Goal: Use online tool/utility: Use online tool/utility

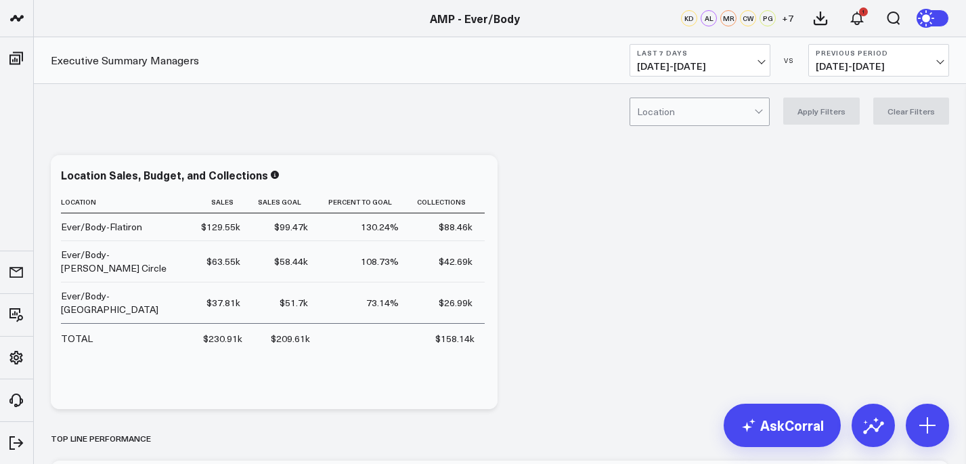
click at [723, 56] on b "Last 7 Days" at bounding box center [700, 53] width 126 height 8
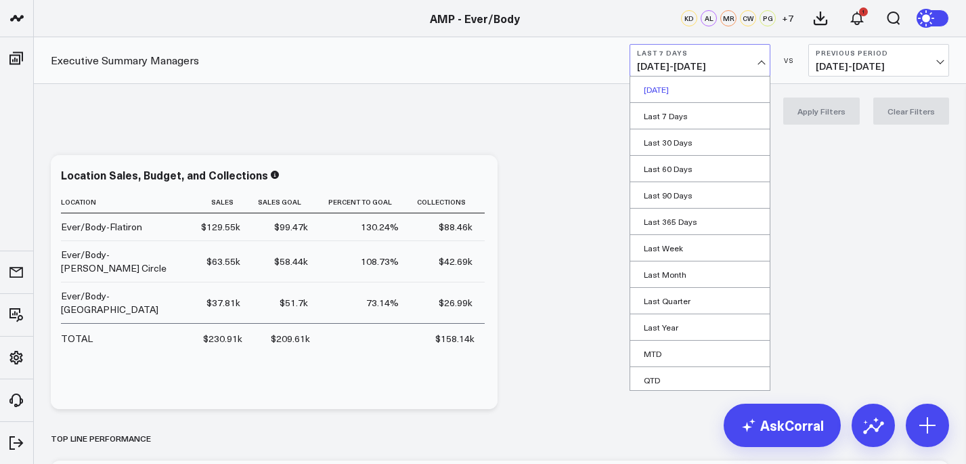
click at [674, 93] on link "[DATE]" at bounding box center [701, 90] width 140 height 26
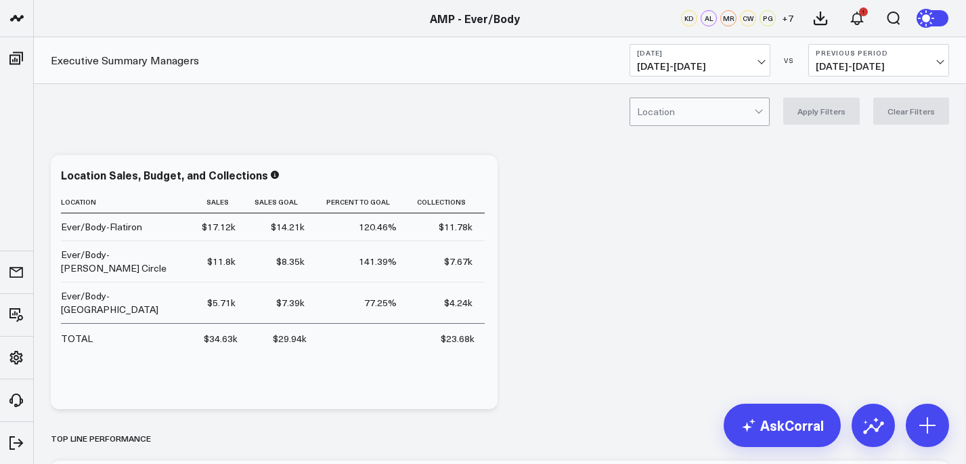
click at [687, 121] on div at bounding box center [695, 111] width 117 height 27
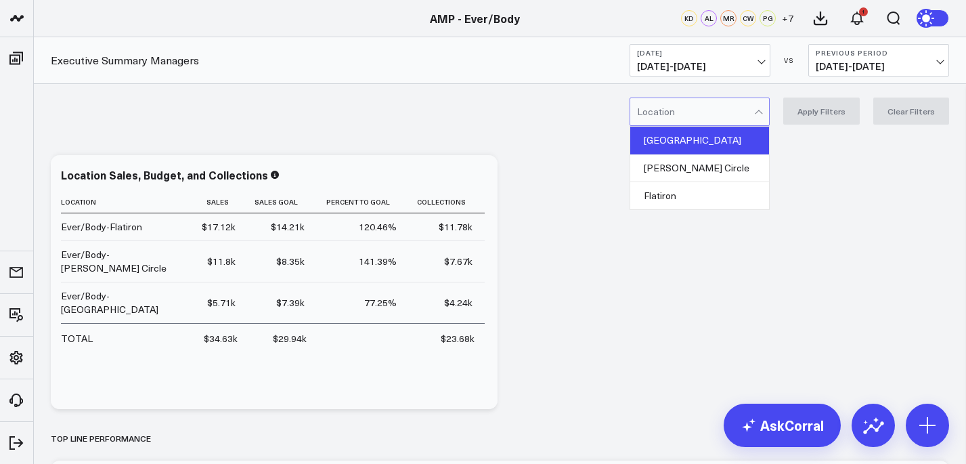
click at [685, 141] on div "[GEOGRAPHIC_DATA]" at bounding box center [700, 141] width 139 height 28
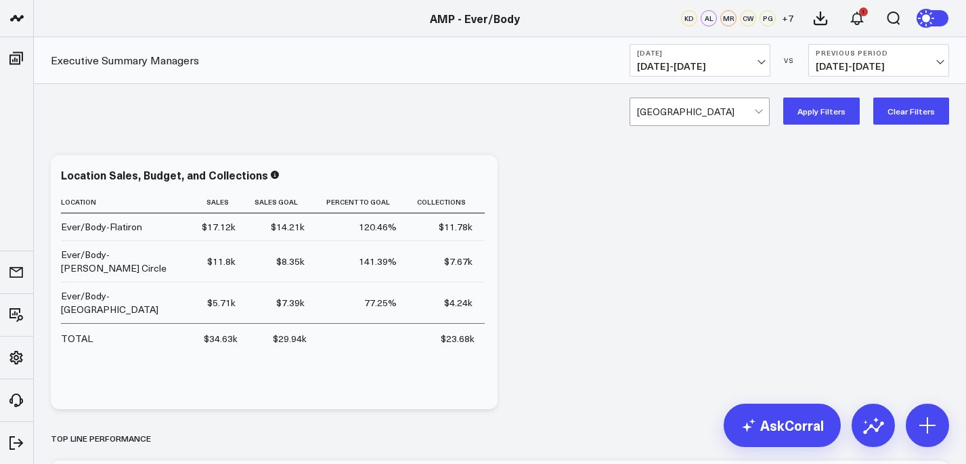
click at [831, 98] on button "Apply Filters" at bounding box center [822, 111] width 77 height 27
click at [884, 431] on icon at bounding box center [874, 425] width 22 height 22
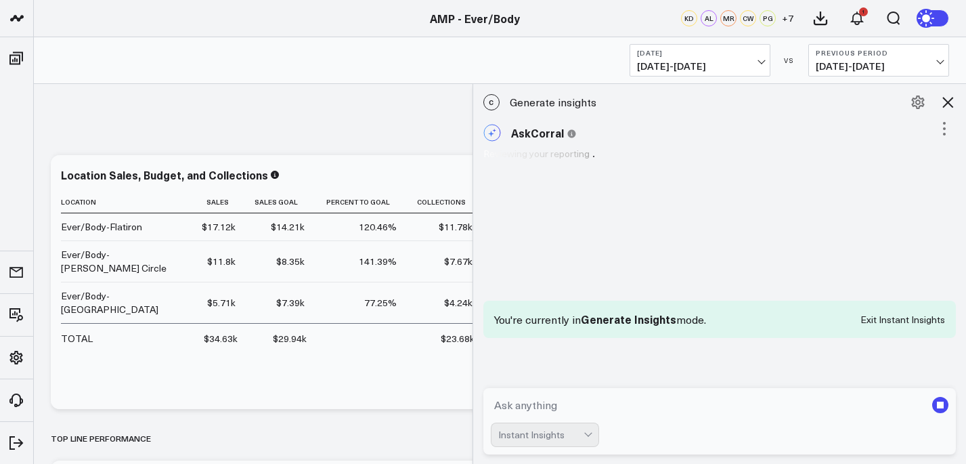
click at [706, 409] on textarea at bounding box center [708, 405] width 435 height 24
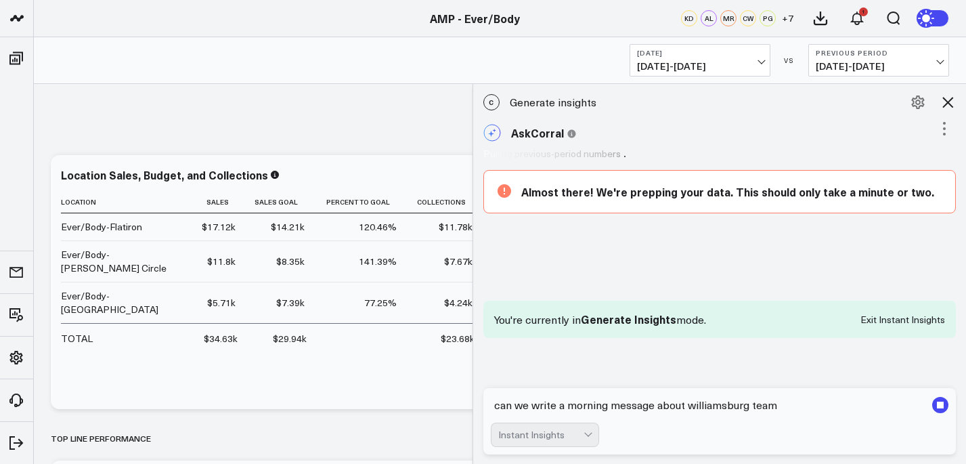
type textarea "can we write a morning message about williamsburg team"
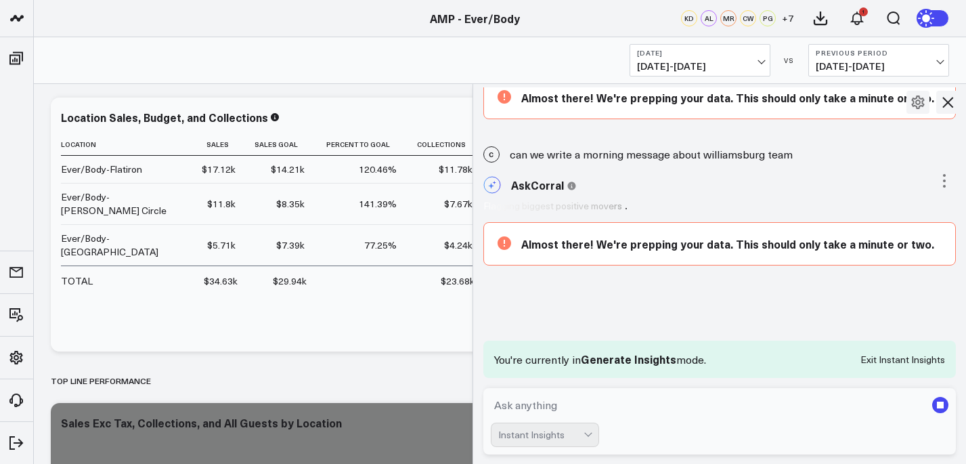
scroll to position [58, 0]
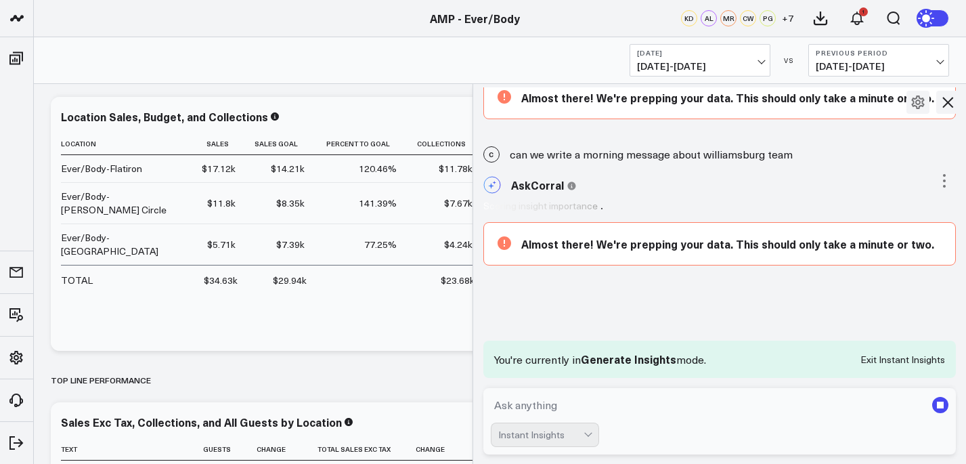
click at [571, 400] on textarea at bounding box center [708, 405] width 435 height 24
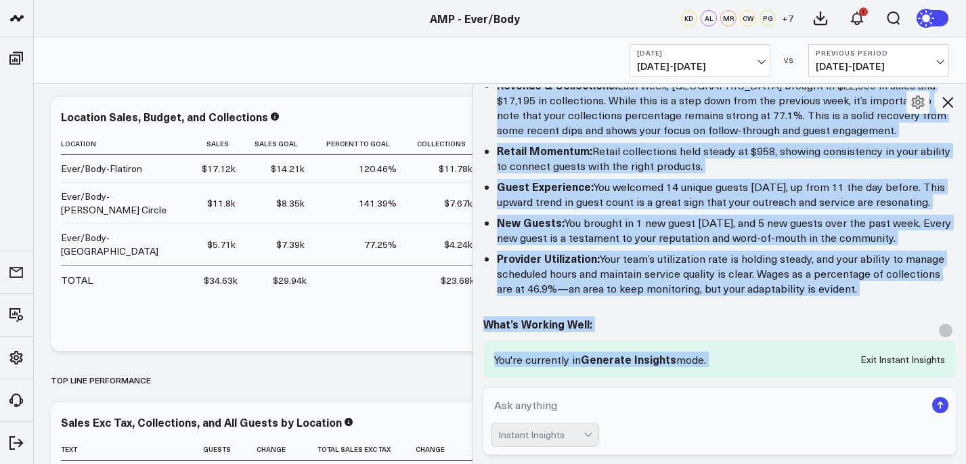
scroll to position [1842, 0]
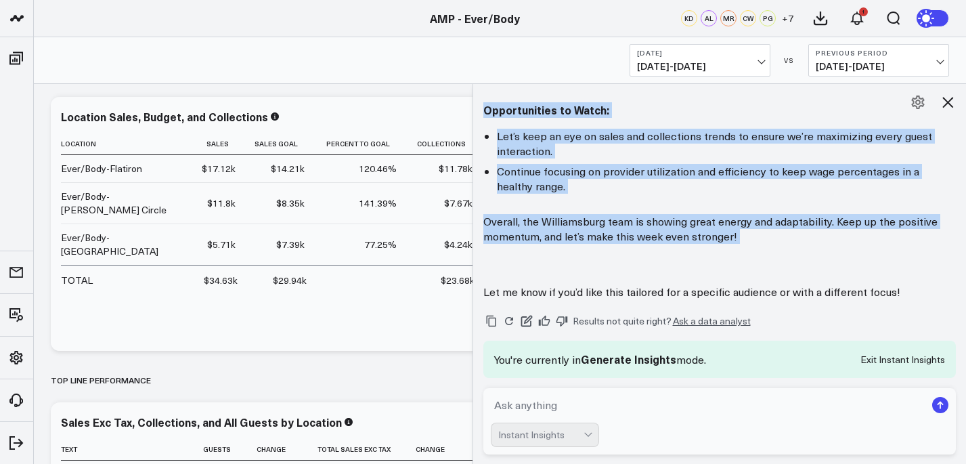
drag, startPoint x: 484, startPoint y: 154, endPoint x: 715, endPoint y: 212, distance: 238.8
copy div "Lore Ipsumdo Sitametconse Adip! E sedd ei tempo inc utl et doloremagnaa eni adm…"
